Goal: Information Seeking & Learning: Find specific page/section

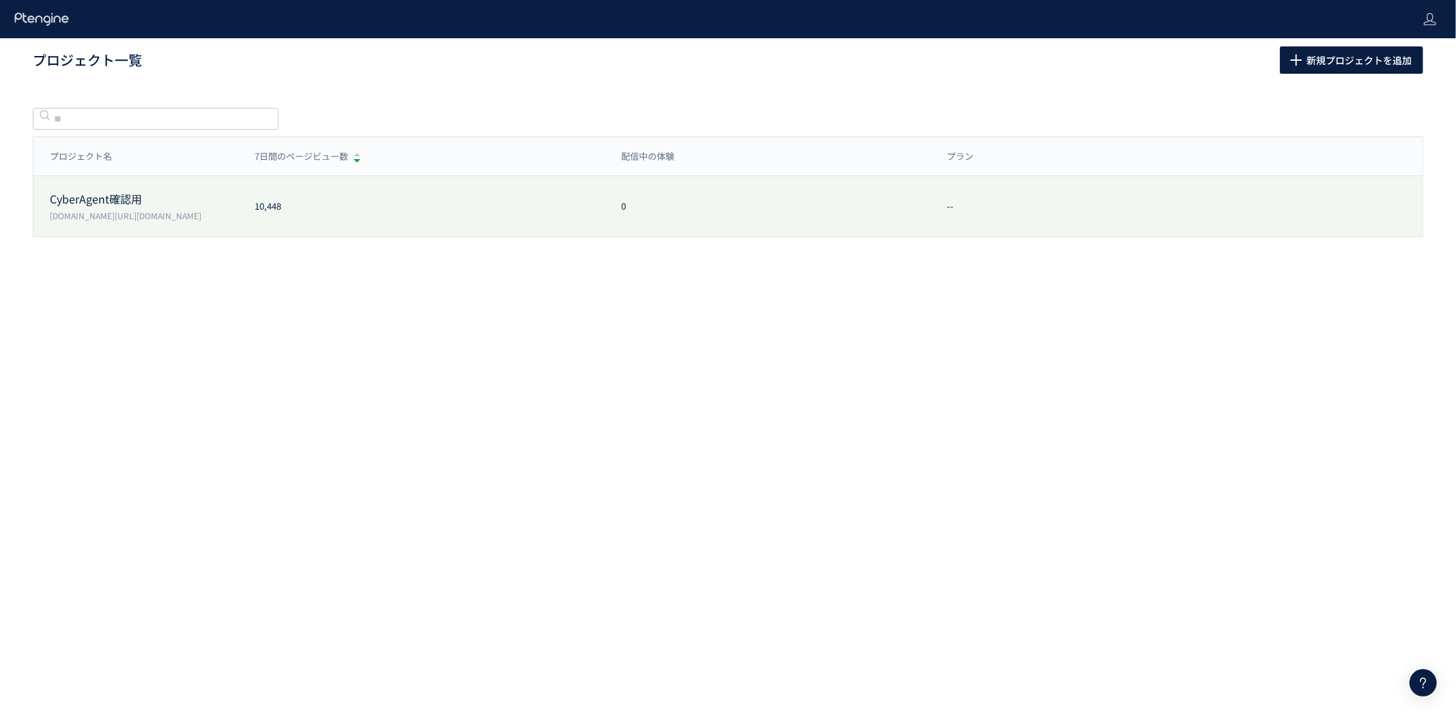
click at [427, 208] on div "10,448" at bounding box center [421, 206] width 367 height 13
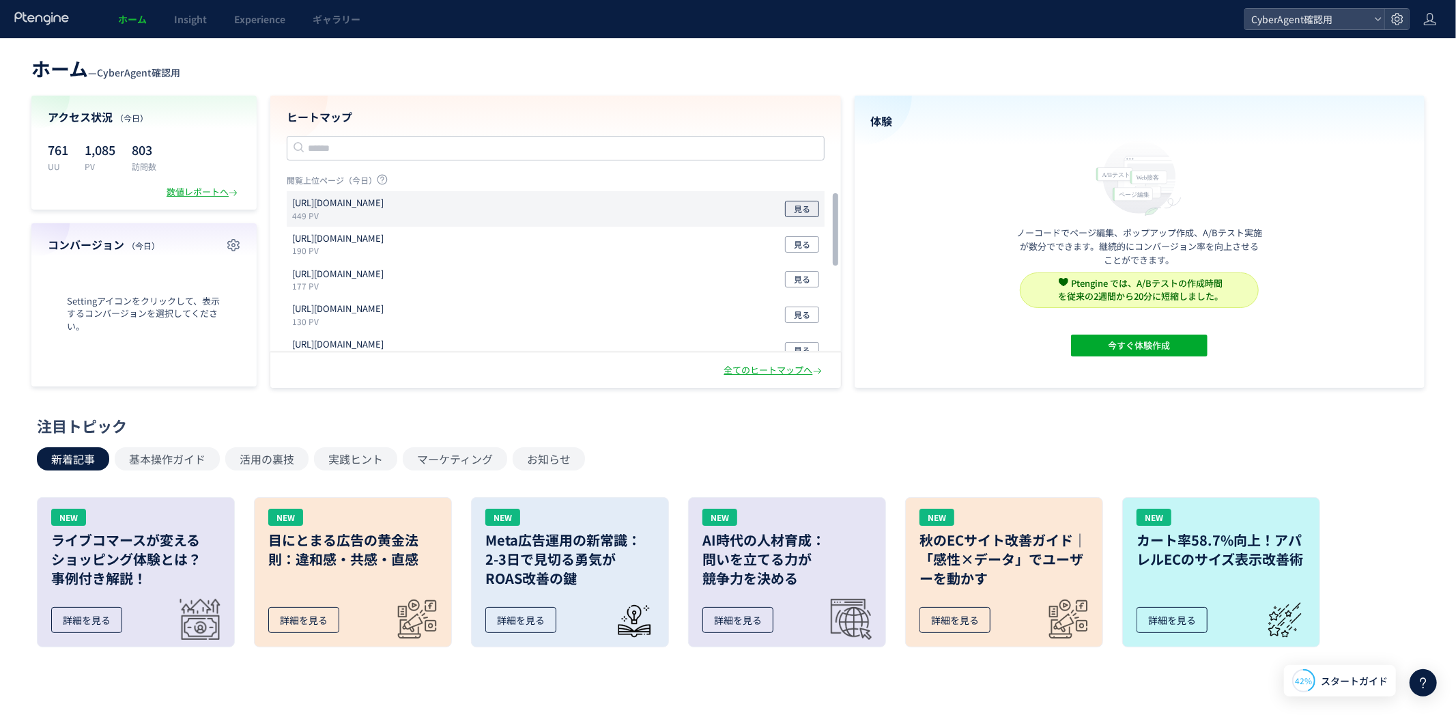
click at [800, 208] on span "見る" at bounding box center [802, 209] width 16 height 16
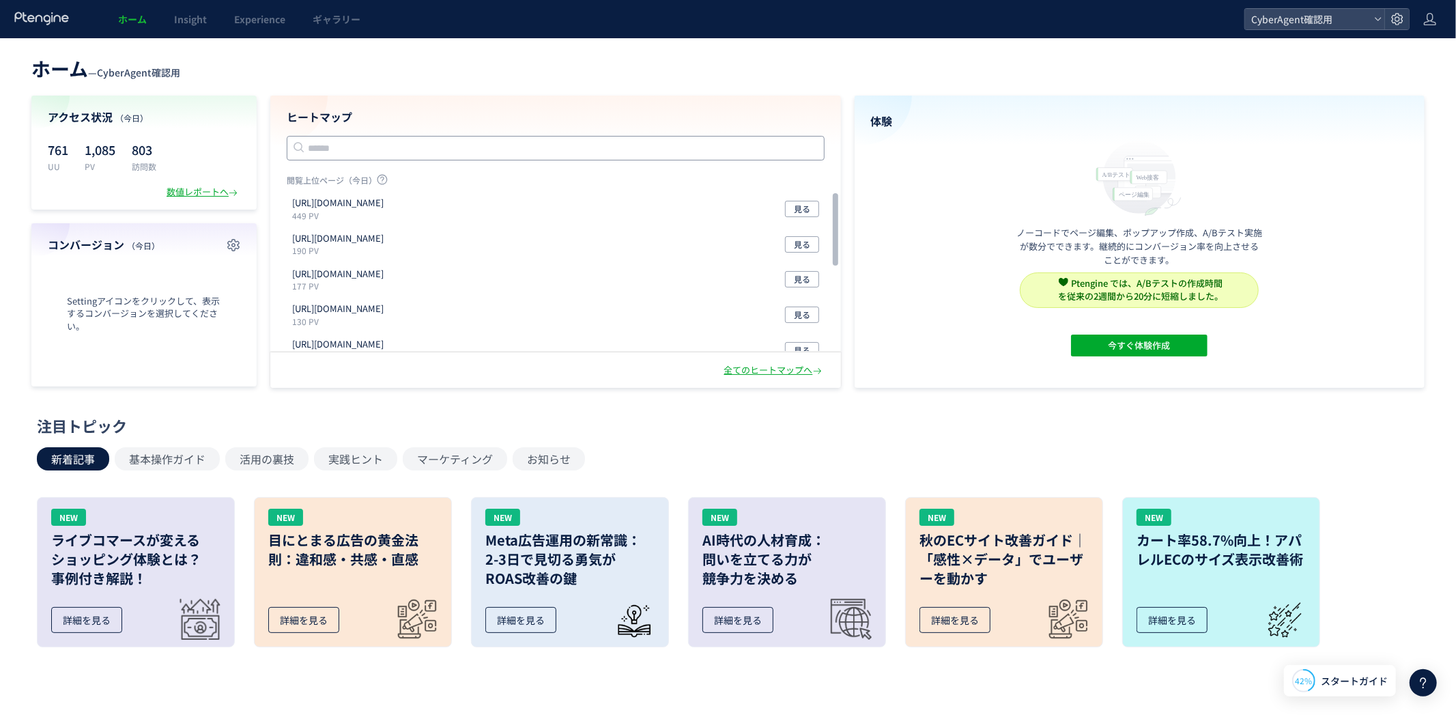
click at [692, 144] on input "text" at bounding box center [556, 148] width 538 height 25
paste input "**********"
type input "**********"
drag, startPoint x: 644, startPoint y: 394, endPoint x: 616, endPoint y: 439, distance: 53.4
click at [616, 439] on div "注目トピック 新着記事 基本操作ガイド 活用の裏技 実践ヒント マーケティング お知らせ NEW ライブコマースが変える ショッピング体験とは？ 事例付き解説…" at bounding box center [725, 536] width 1376 height 242
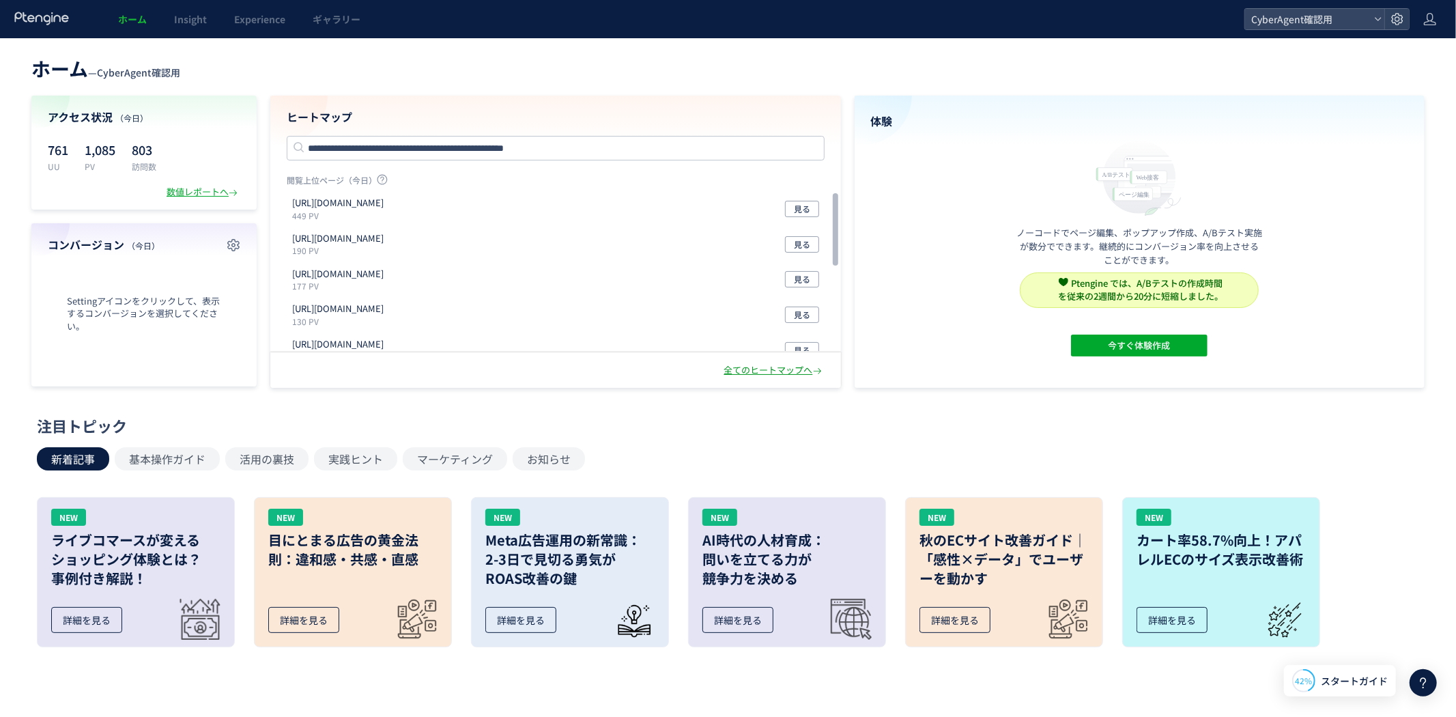
click at [745, 371] on div "全てのヒートマップへ" at bounding box center [774, 370] width 100 height 13
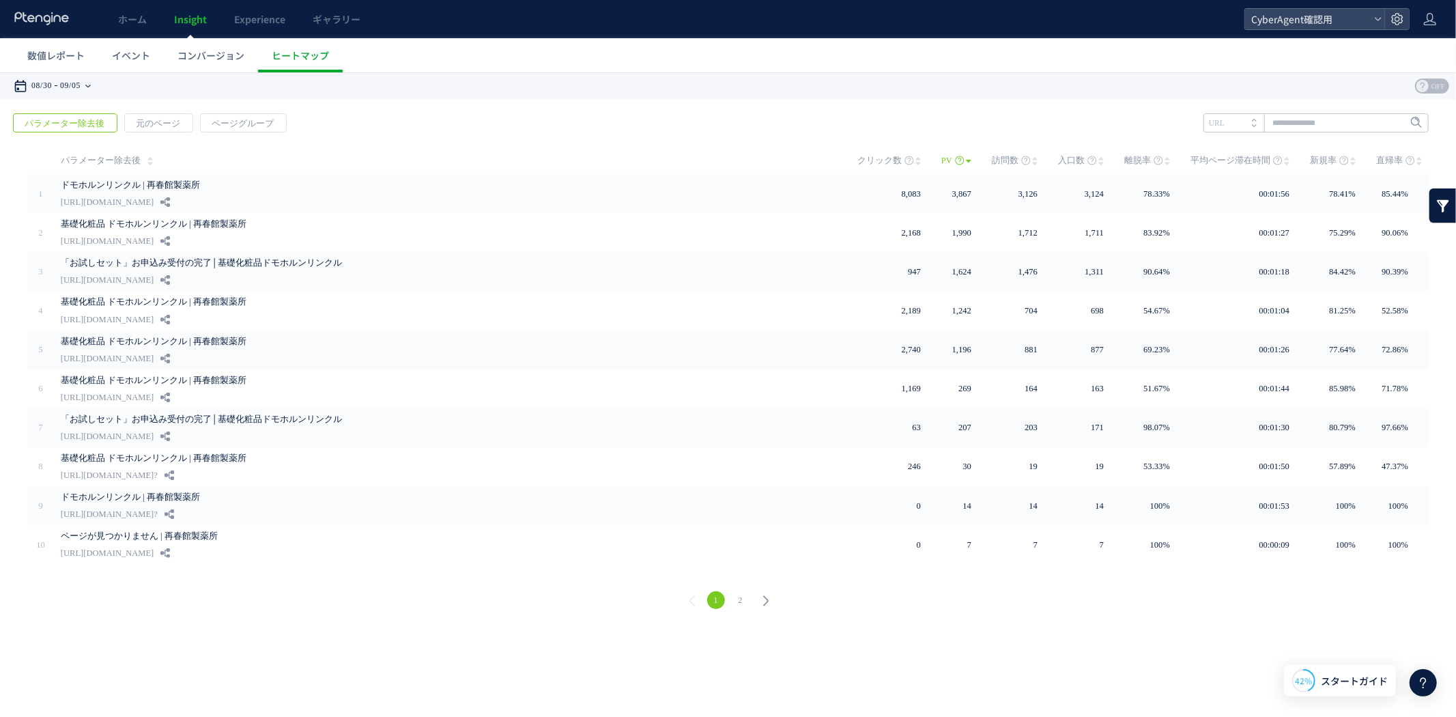
click at [66, 86] on time "09/05" at bounding box center [70, 85] width 20 height 27
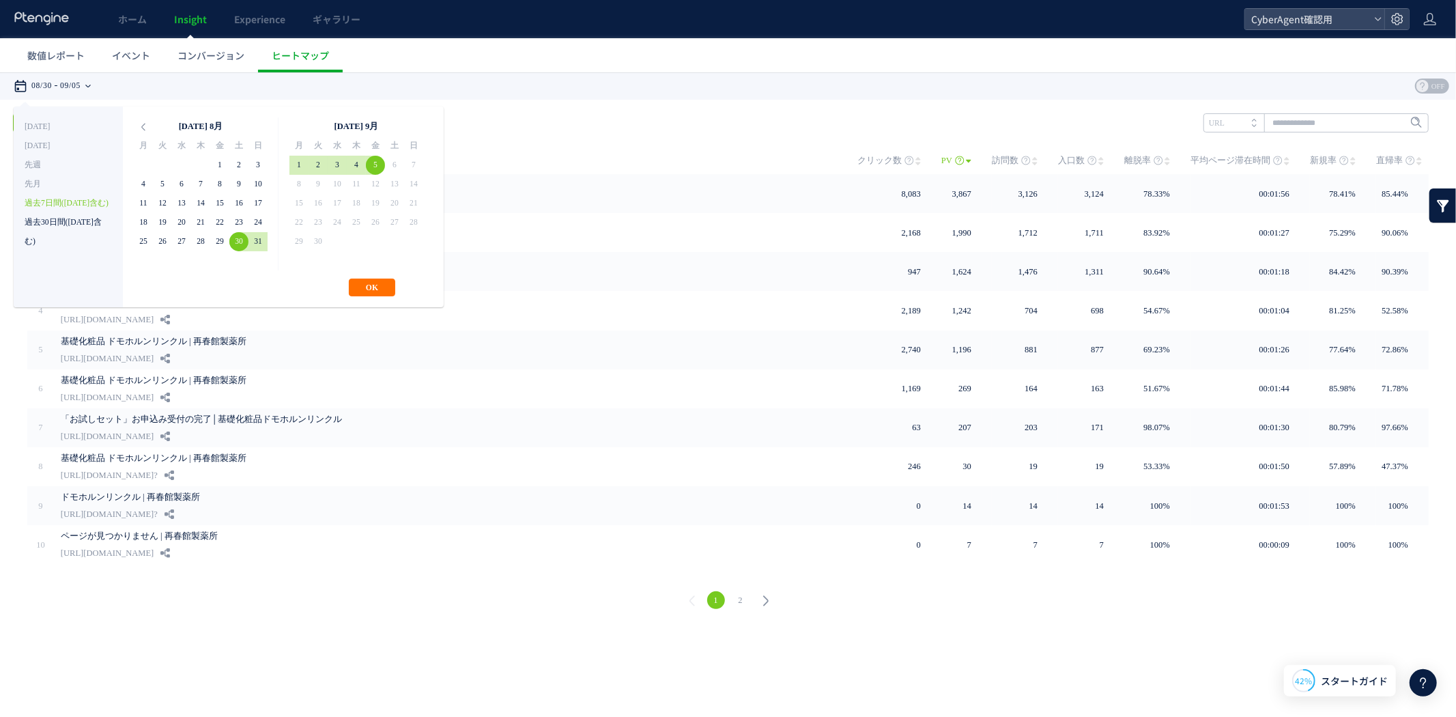
click at [64, 214] on li "過去30日間([DATE]含む)" at bounding box center [68, 221] width 87 height 19
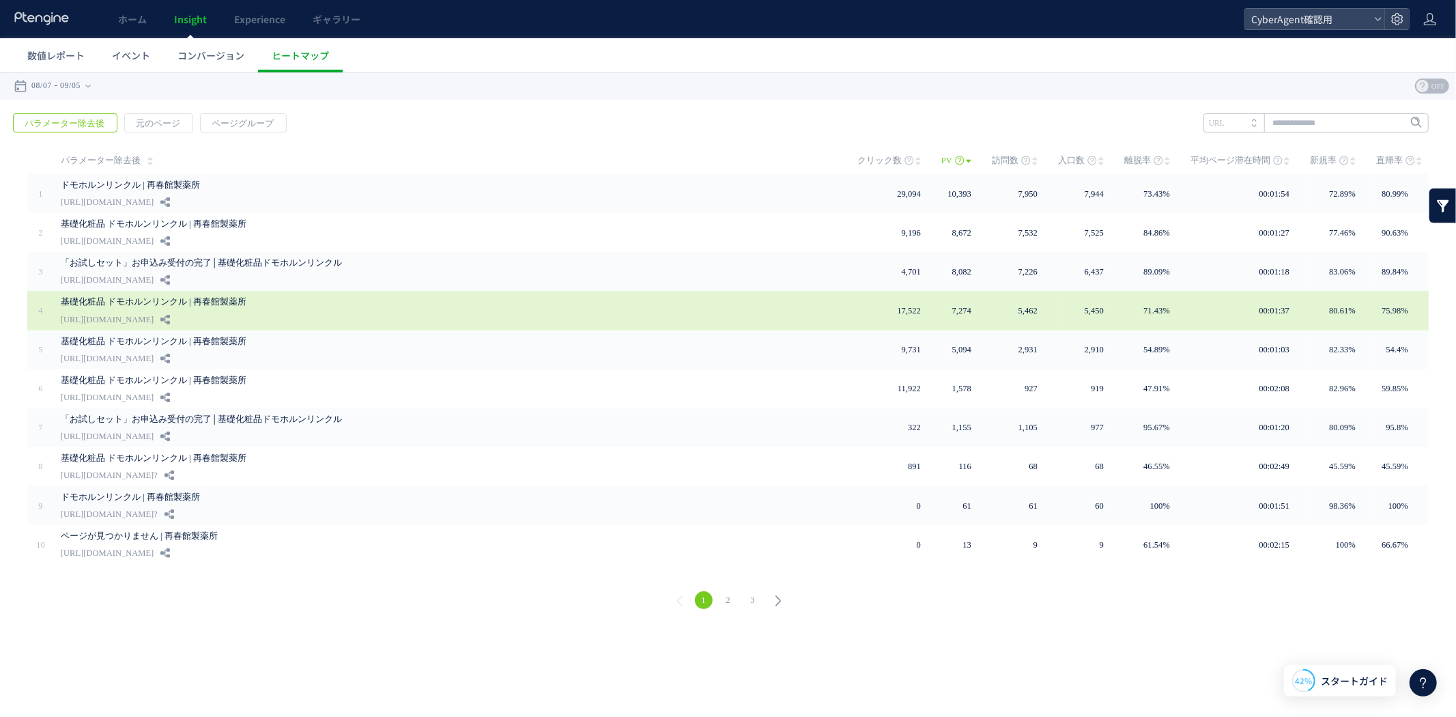
click at [424, 309] on div "基礎化粧品 ドモホルンリンクル | 再春館製薬所 [URL][DOMAIN_NAME]" at bounding box center [450, 309] width 778 height 39
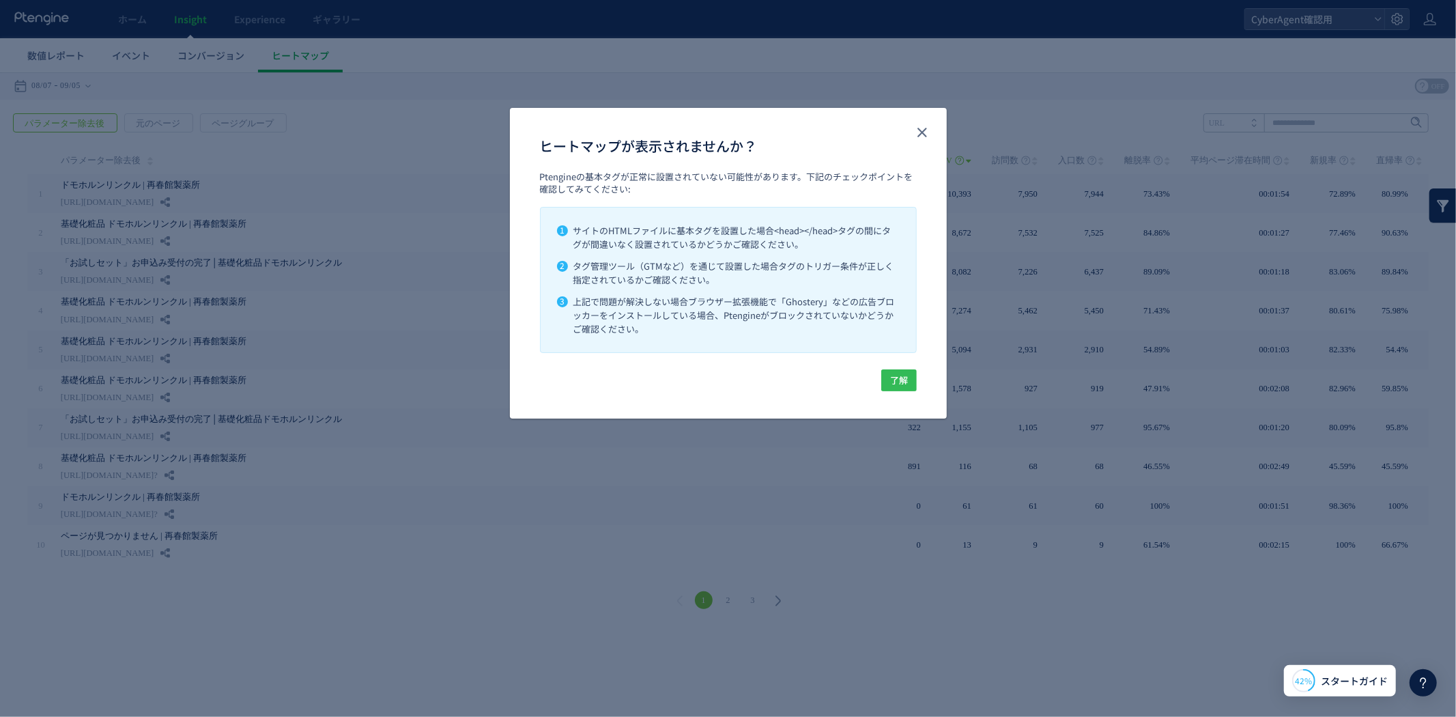
click at [899, 378] on span "了解" at bounding box center [899, 380] width 18 height 22
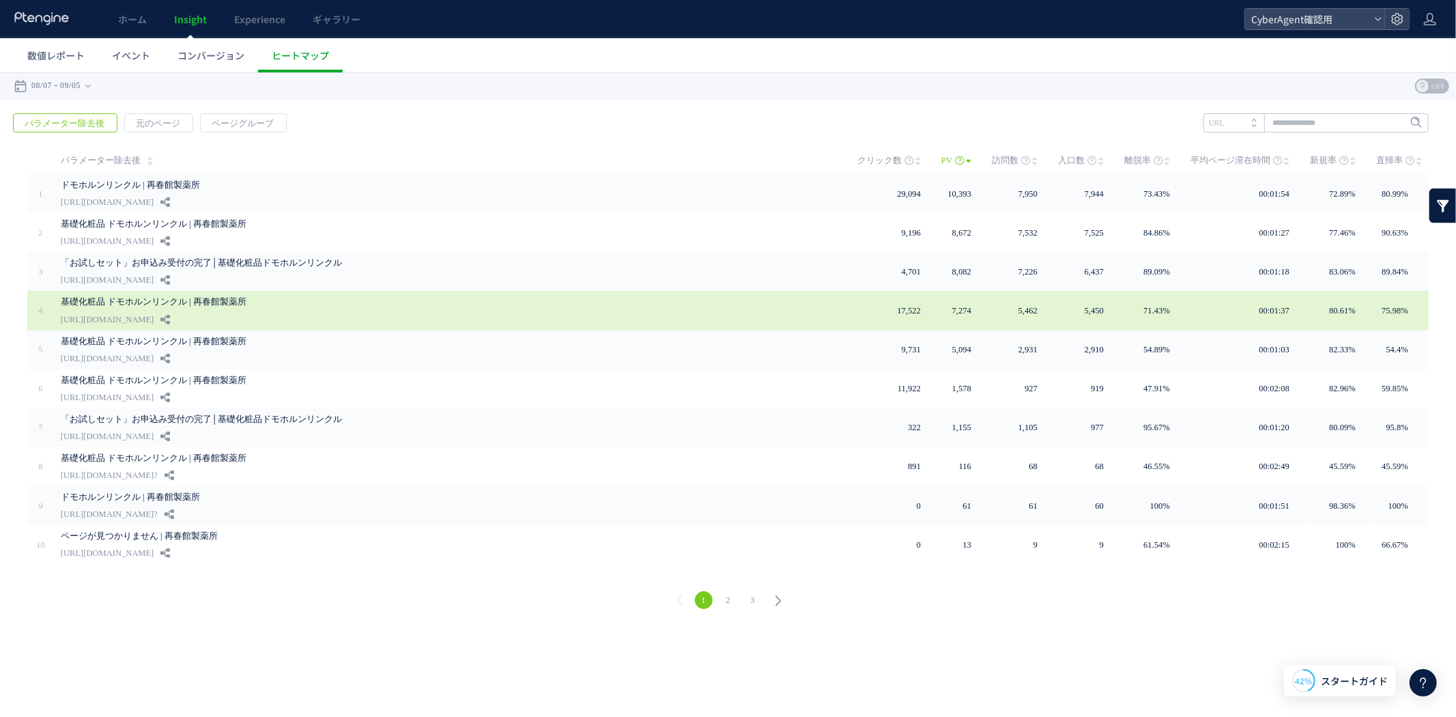
click at [154, 313] on link "[URL][DOMAIN_NAME]" at bounding box center [107, 319] width 93 height 16
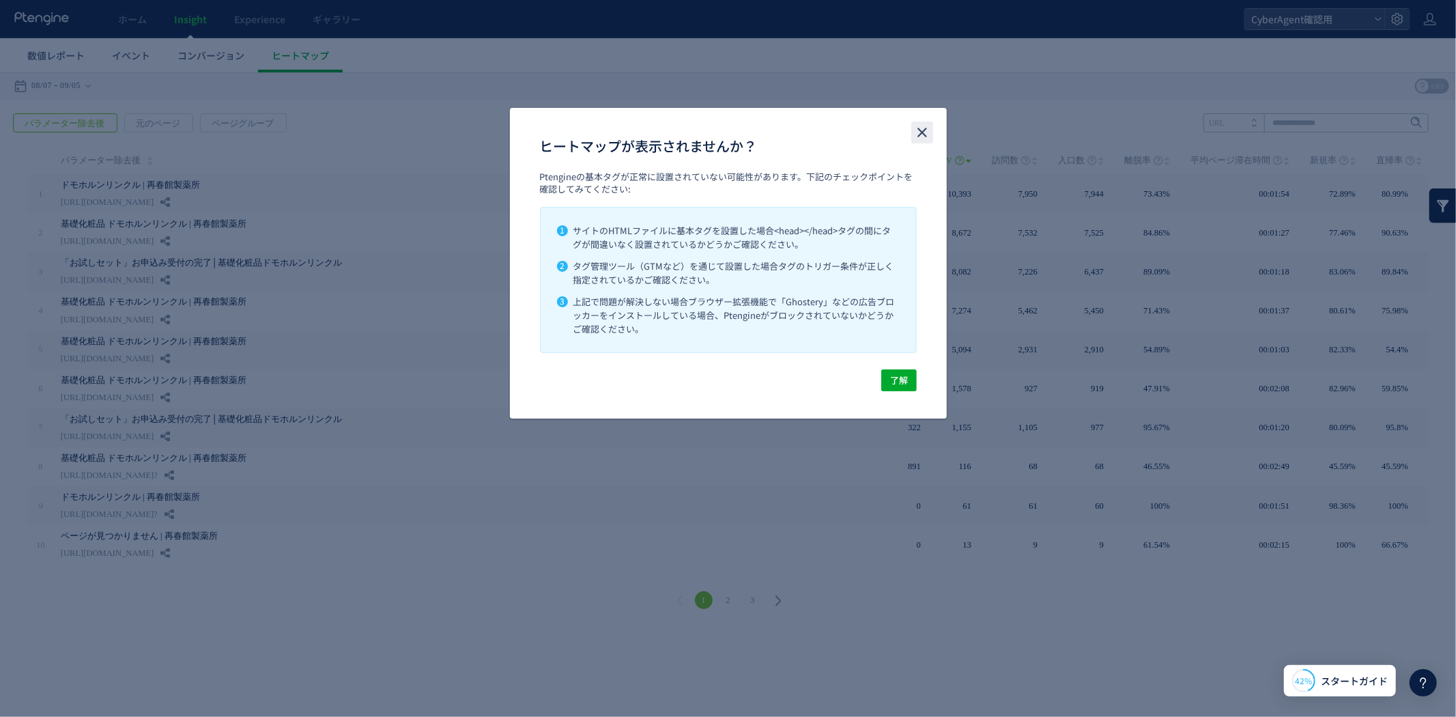
click at [928, 128] on icon "close" at bounding box center [922, 132] width 16 height 16
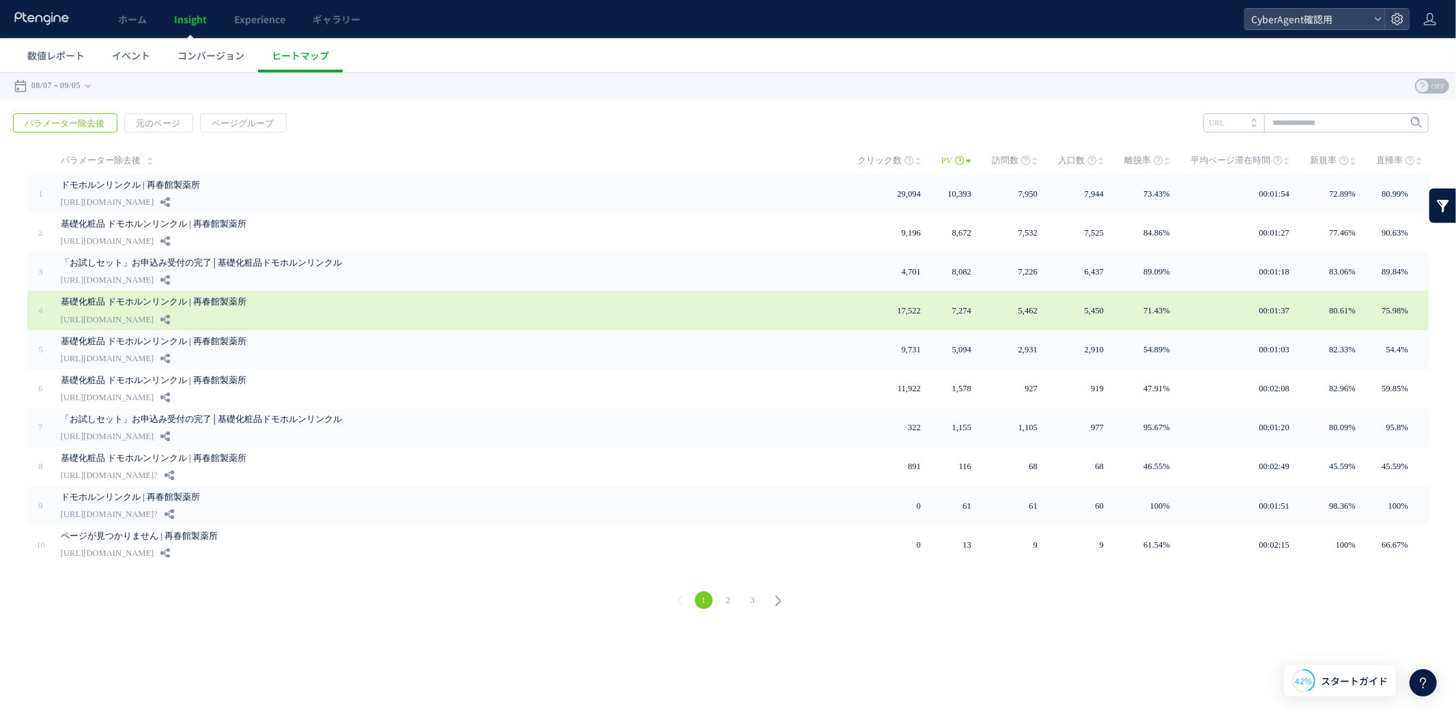
drag, startPoint x: 57, startPoint y: 312, endPoint x: 311, endPoint y: 316, distance: 254.7
click at [311, 316] on td "基礎化粧品 ドモホルンリンクル | 再春館製薬所 [URL][DOMAIN_NAME]" at bounding box center [446, 309] width 784 height 39
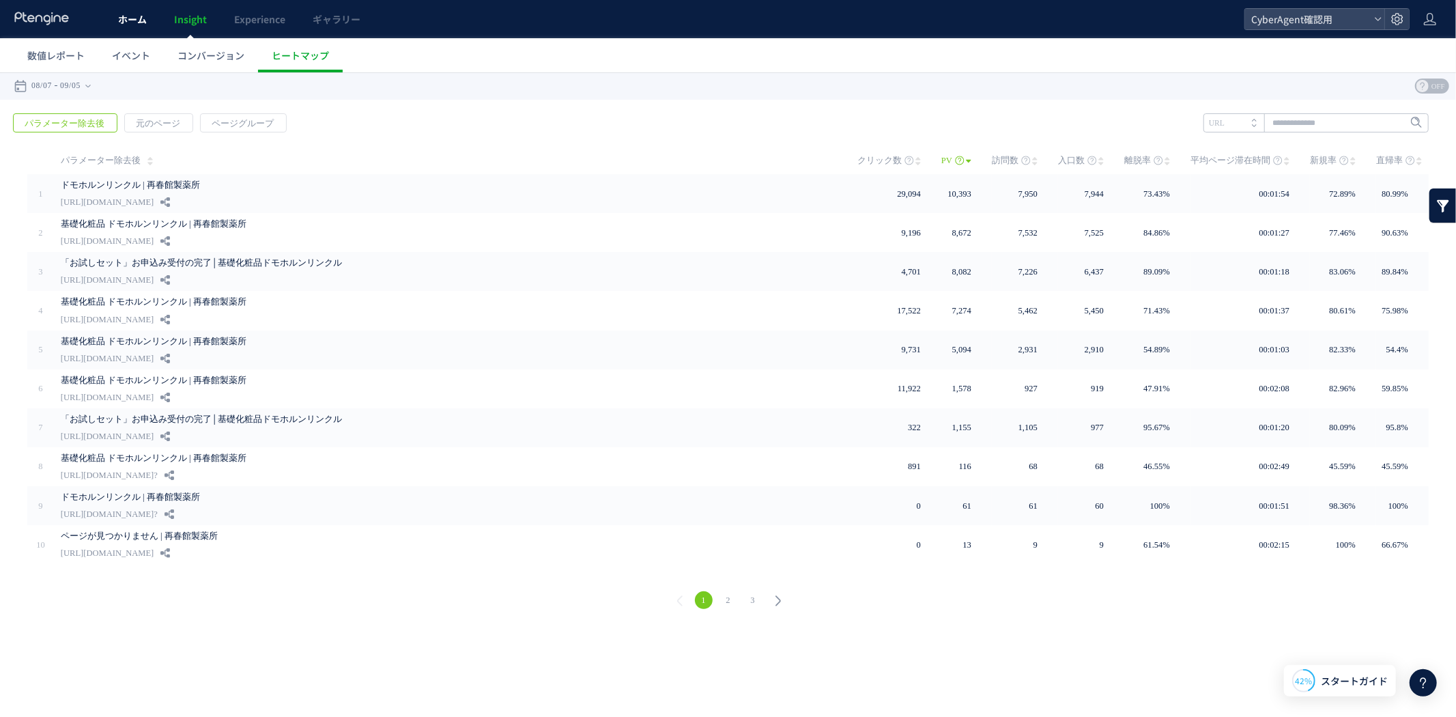
click at [138, 27] on link "ホーム" at bounding box center [132, 19] width 56 height 38
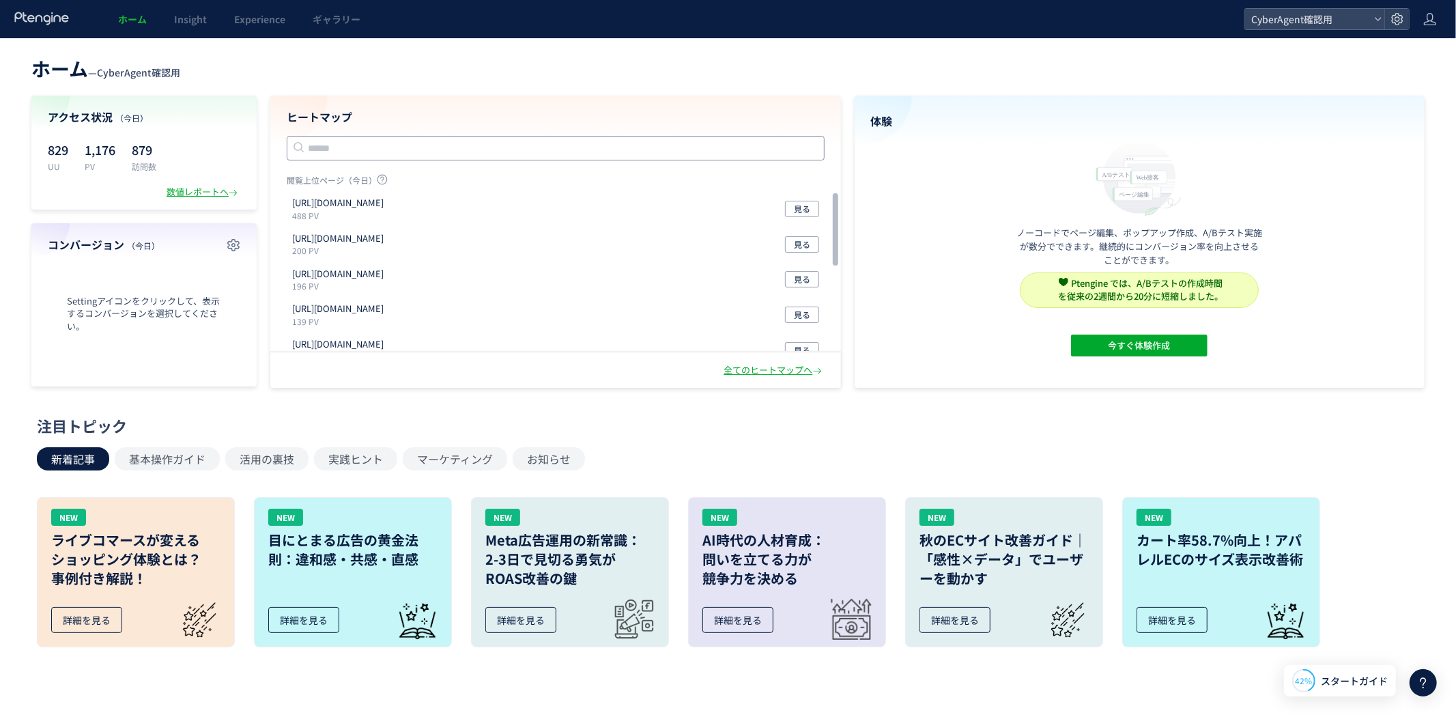
click at [608, 145] on input "text" at bounding box center [556, 148] width 538 height 25
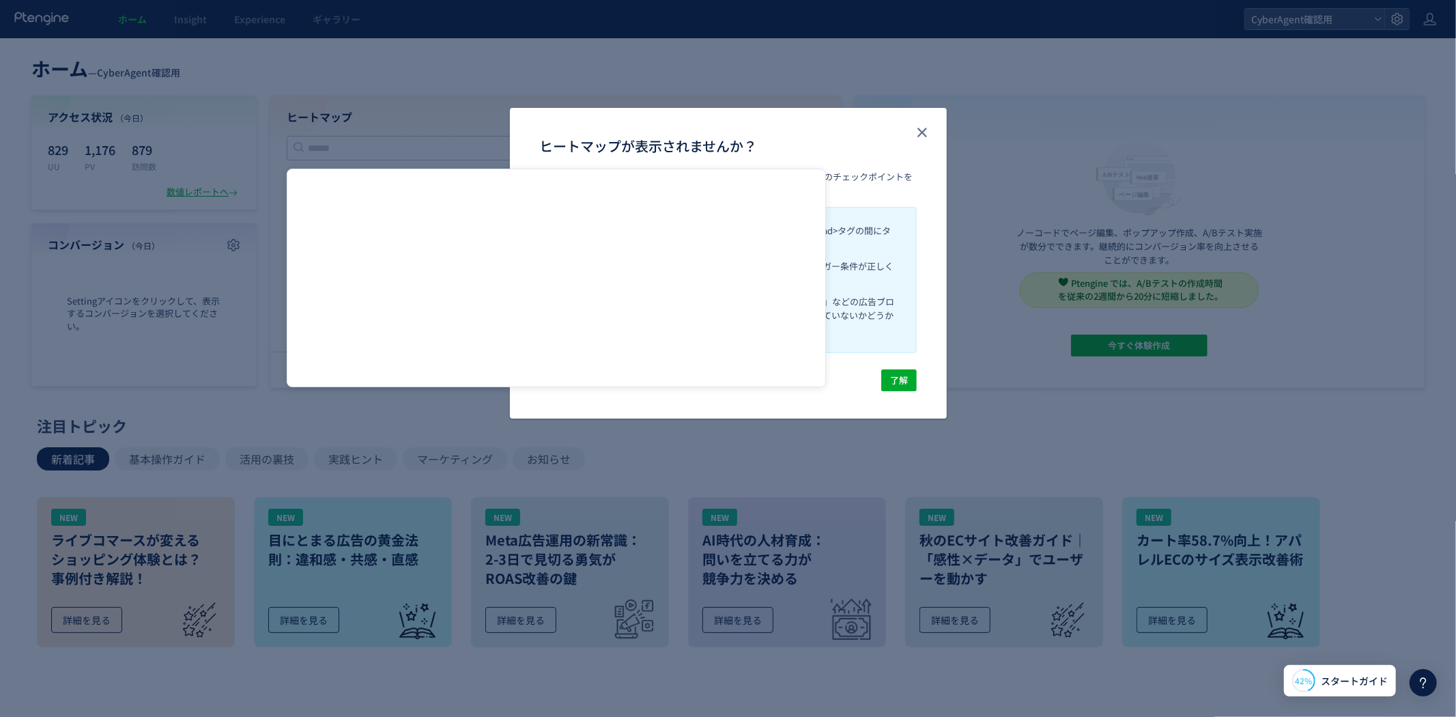
click at [467, 142] on div "ヒートマップが表示されませんか？ Ptengineの基本タグが正常に設置されていない可能性があります。下記のチェックポイントを確認してみてください: 1 サイ…" at bounding box center [728, 358] width 1456 height 717
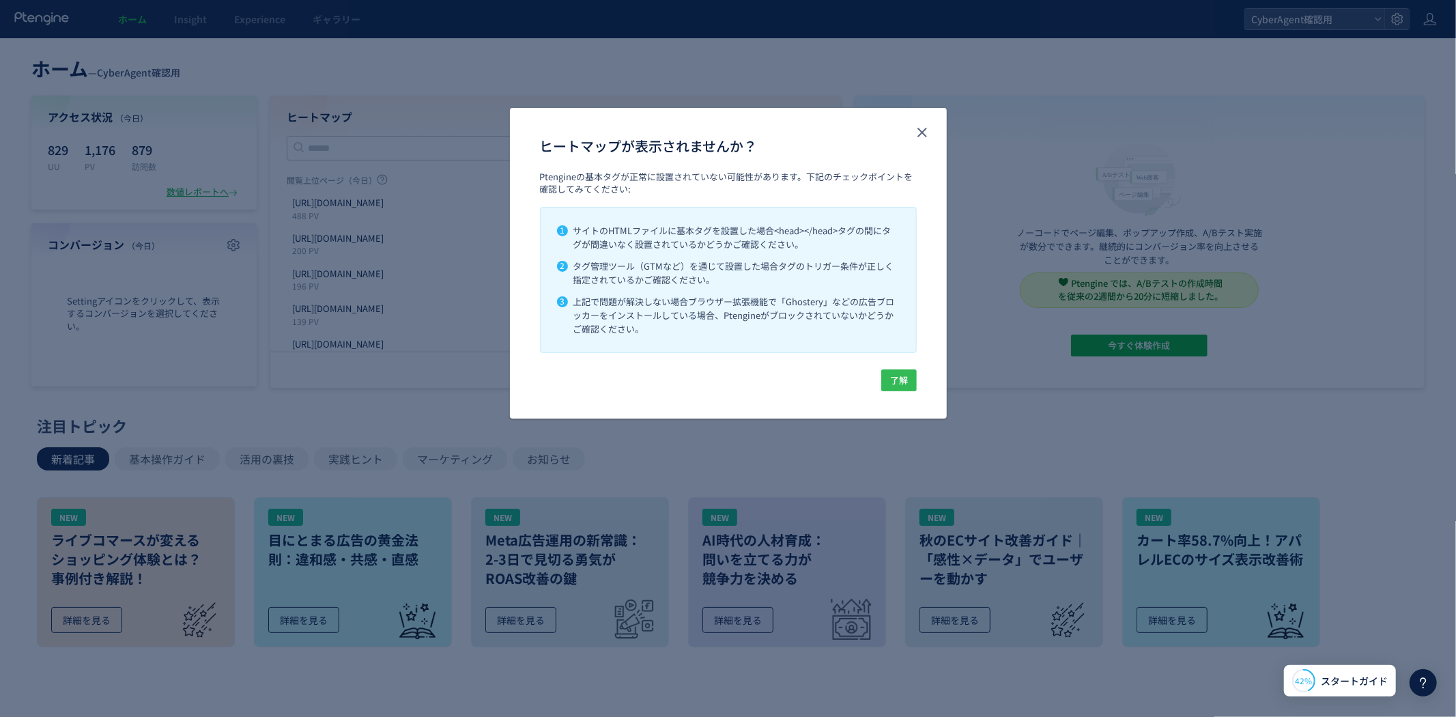
drag, startPoint x: 915, startPoint y: 133, endPoint x: 898, endPoint y: 386, distance: 253.2
click at [898, 386] on span "了解" at bounding box center [899, 380] width 18 height 22
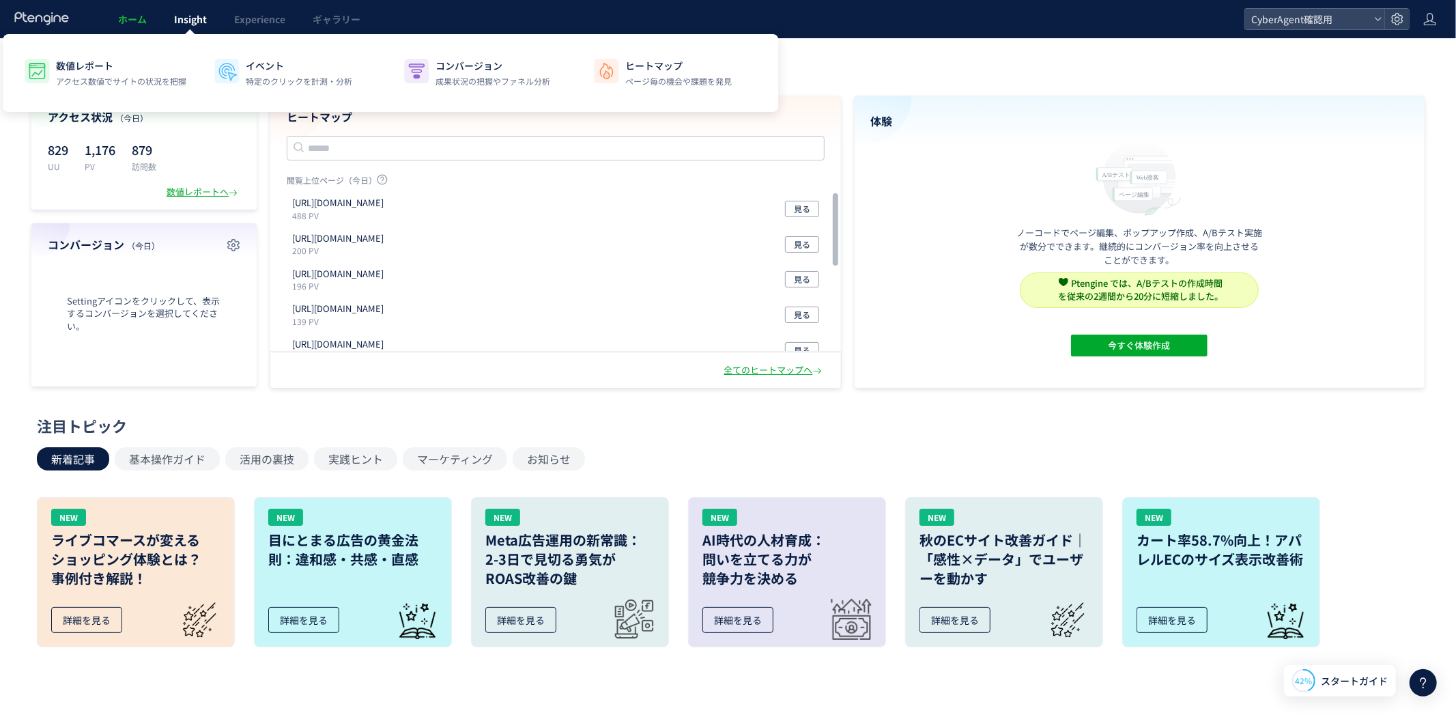
click at [191, 19] on span "Insight" at bounding box center [190, 19] width 33 height 14
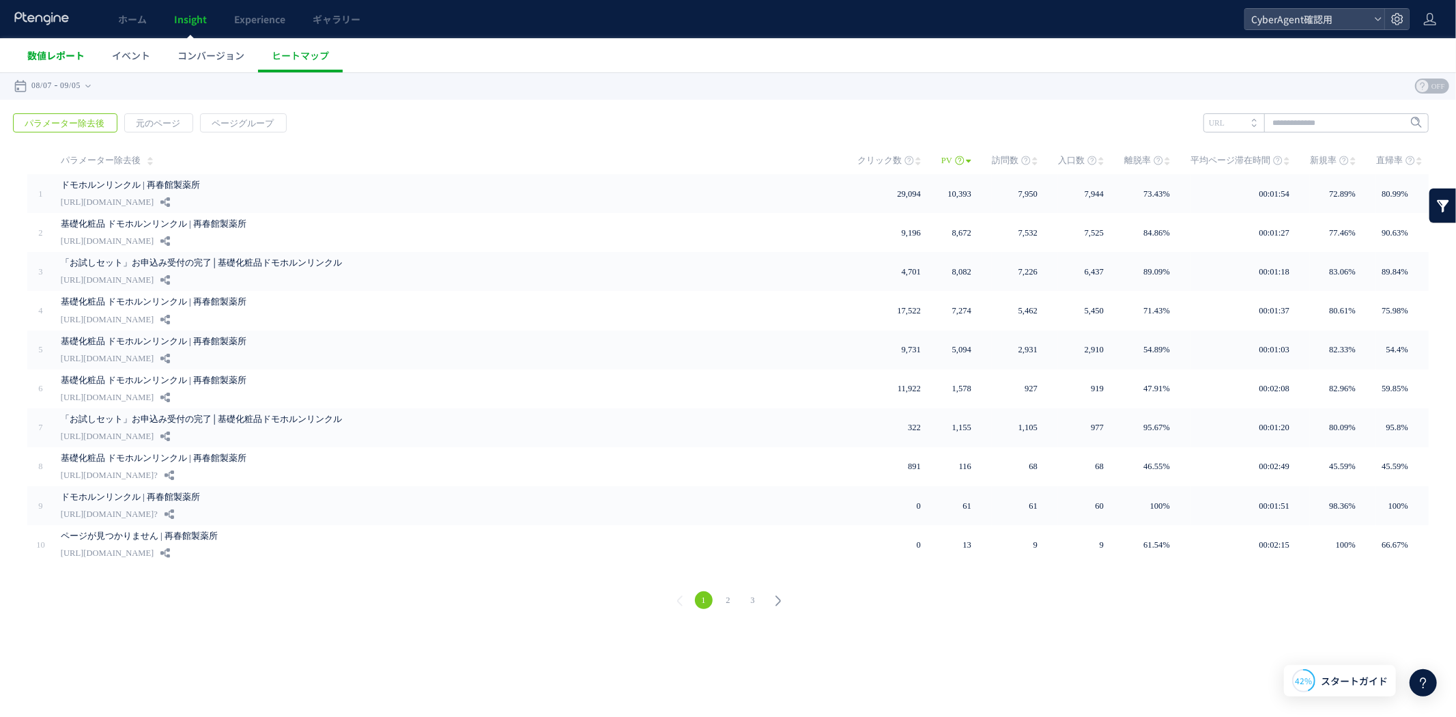
click at [64, 55] on span "数値レポート" at bounding box center [55, 55] width 57 height 14
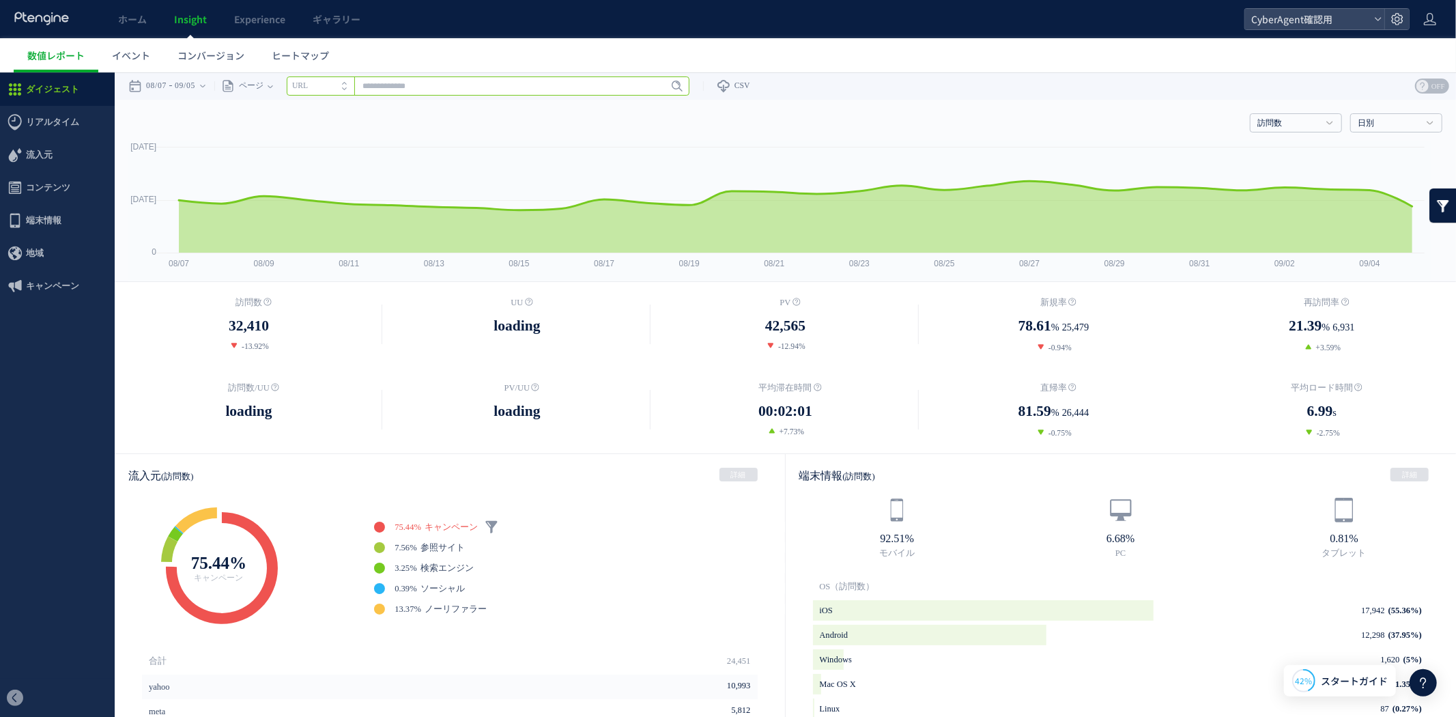
click at [431, 79] on input "text" at bounding box center [488, 85] width 403 height 19
click at [581, 79] on input "text" at bounding box center [488, 85] width 403 height 19
click at [335, 83] on li "URL" at bounding box center [321, 85] width 68 height 19
click at [347, 83] on use at bounding box center [344, 82] width 5 height 3
click at [403, 82] on input "text" at bounding box center [488, 85] width 403 height 19
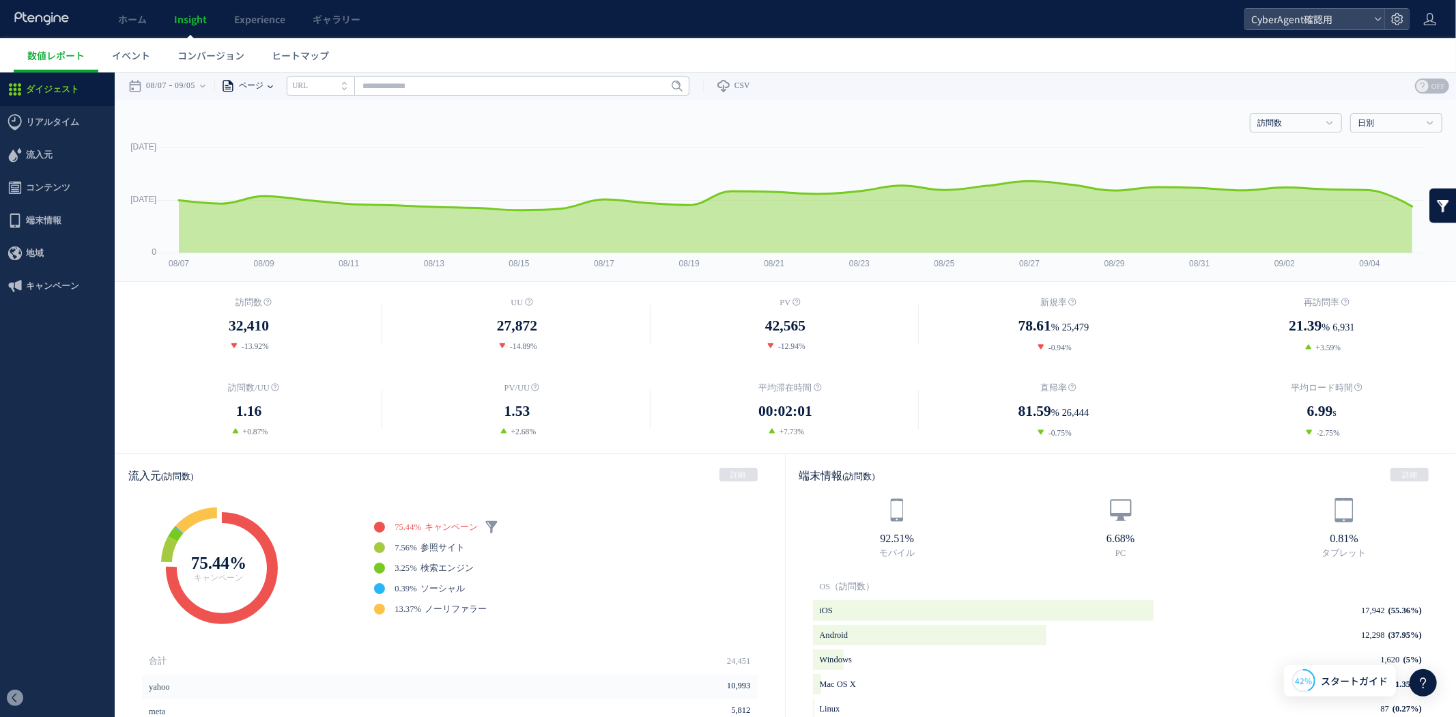
click at [263, 90] on span "ページ" at bounding box center [249, 85] width 29 height 27
click at [270, 155] on li "パラメーター除去後" at bounding box center [270, 156] width 80 height 18
click at [405, 91] on input "text" at bounding box center [537, 85] width 403 height 19
paste input "**********"
drag, startPoint x: 729, startPoint y: 86, endPoint x: 720, endPoint y: 88, distance: 9.1
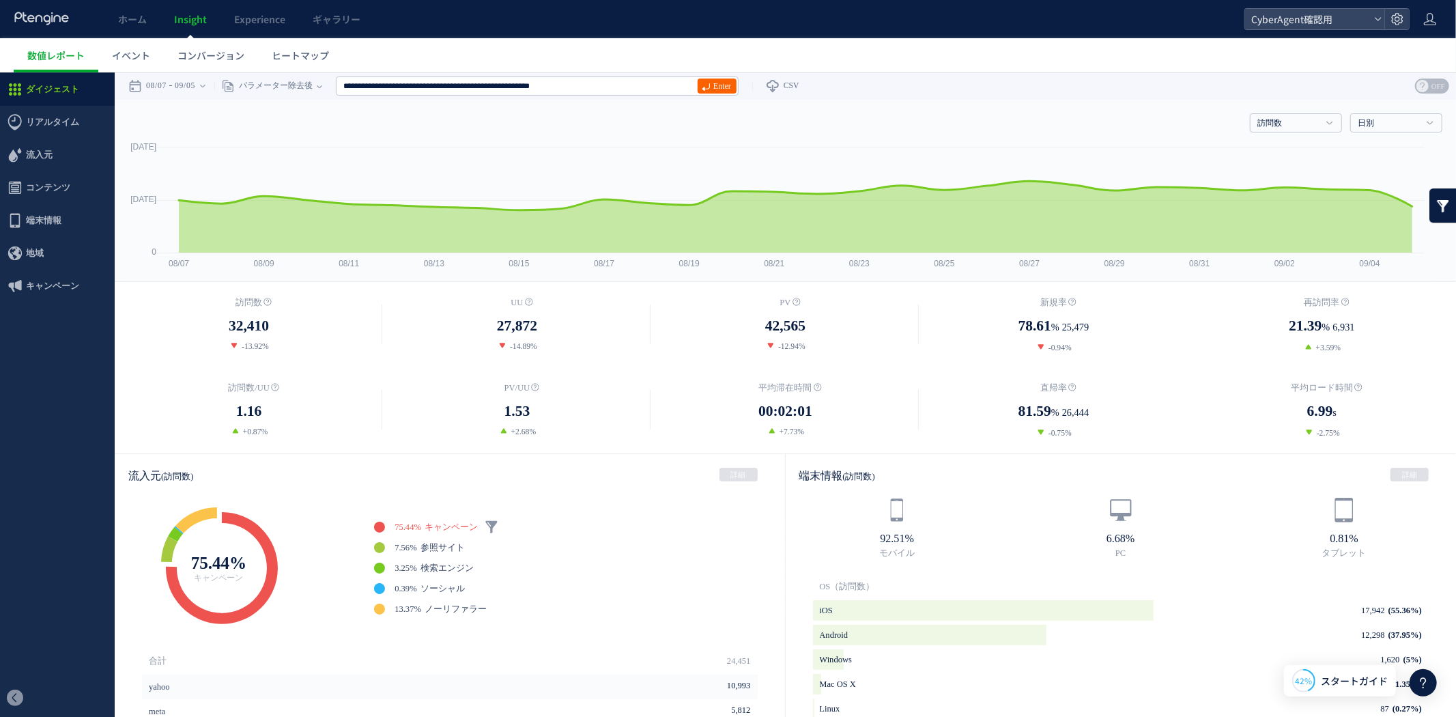
click at [720, 88] on span "Enter" at bounding box center [722, 85] width 18 height 15
click at [670, 129] on span "[URL][DOMAIN_NAME]" at bounding box center [537, 131] width 395 height 14
type input "**********"
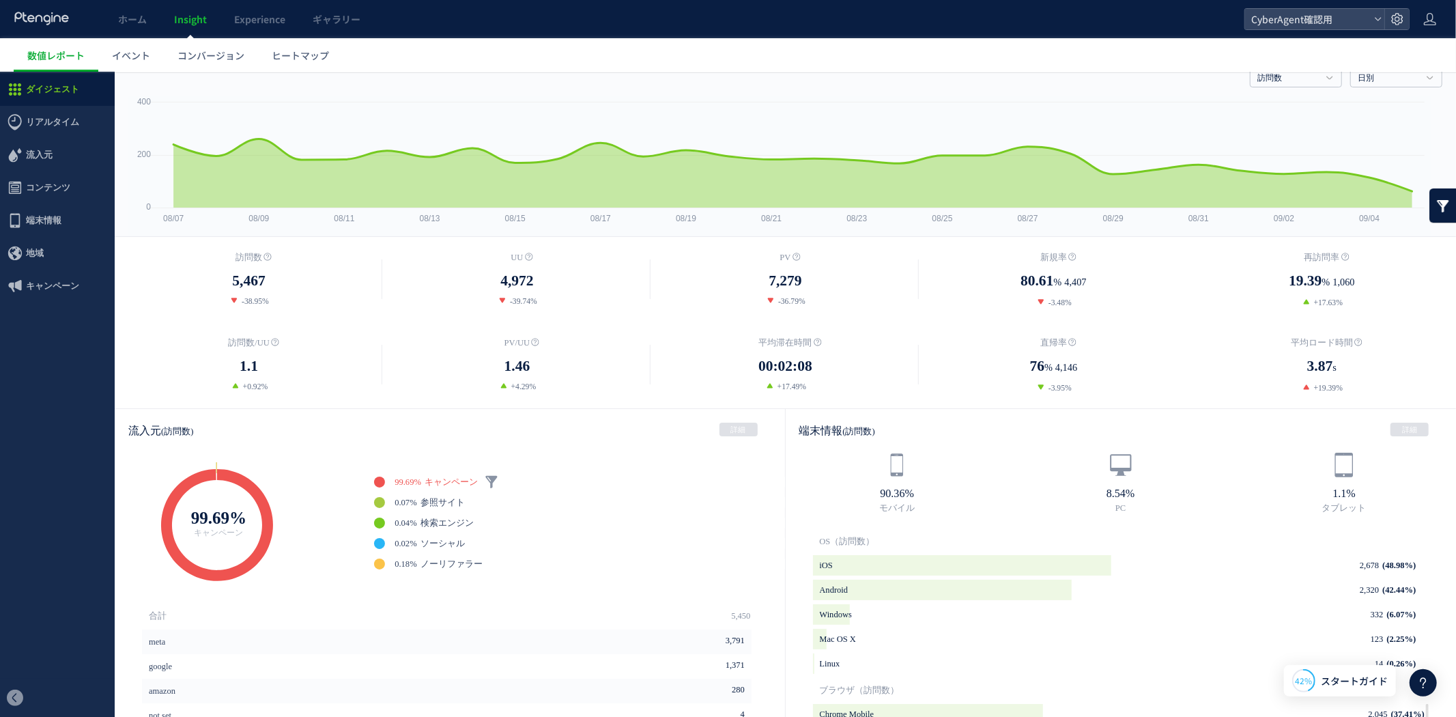
scroll to position [44, 0]
click at [41, 188] on span "コンテンツ" at bounding box center [48, 187] width 44 height 33
